Goal: Task Accomplishment & Management: Manage account settings

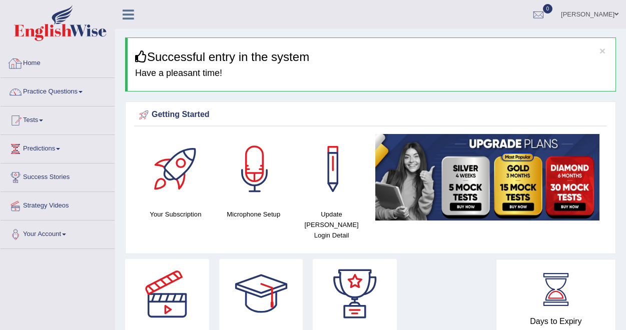
click at [94, 37] on img at bounding box center [60, 23] width 93 height 36
